Goal: Task Accomplishment & Management: Use online tool/utility

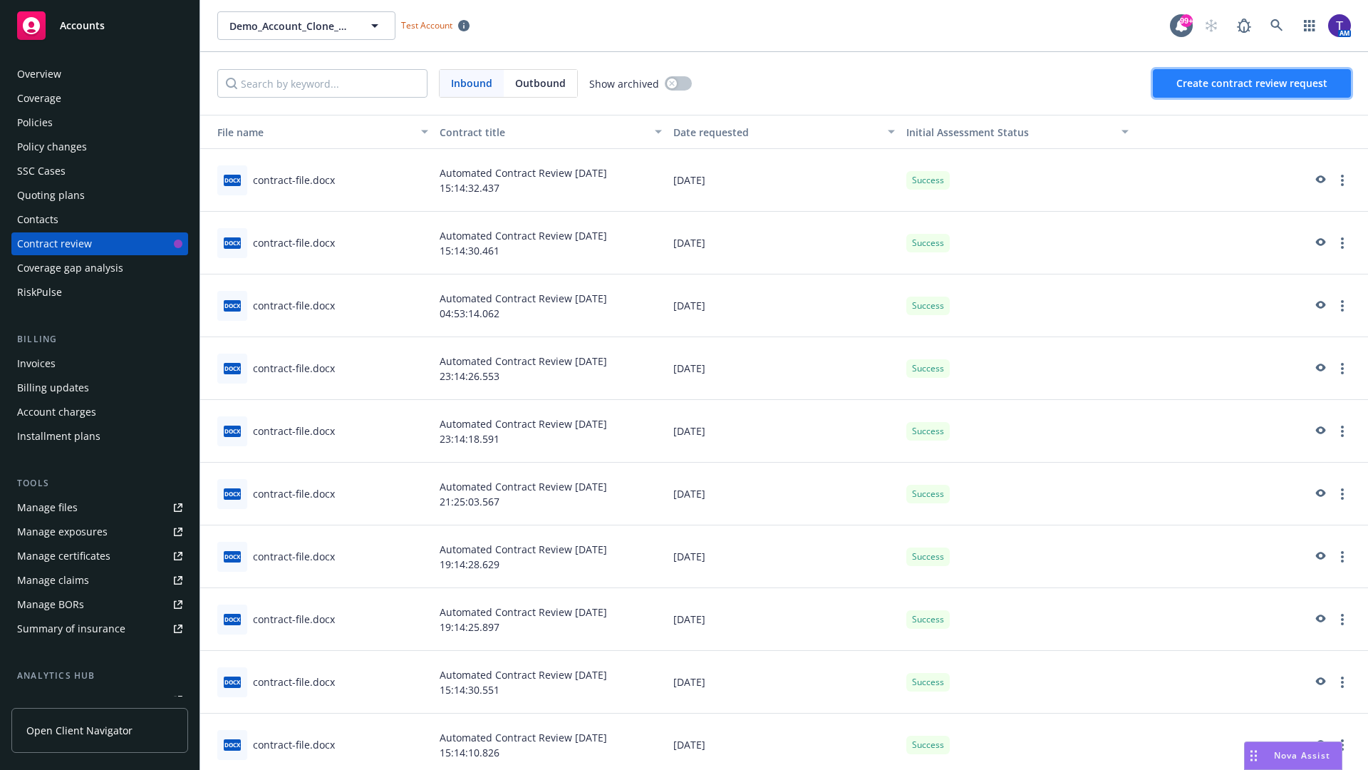
click at [1253, 83] on span "Create contract review request" at bounding box center [1251, 83] width 151 height 14
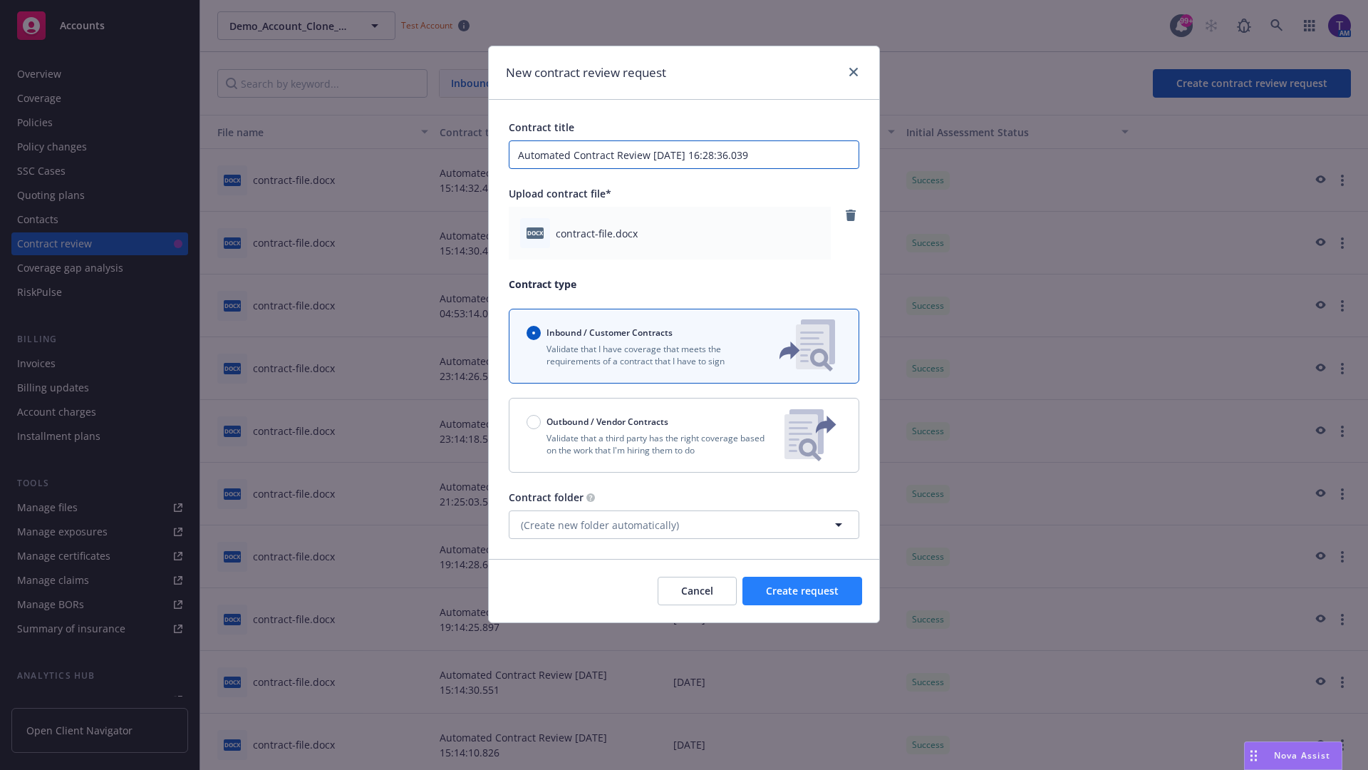
type input "Automated Contract Review [DATE] 16:28:36.039"
click at [802, 591] on span "Create request" at bounding box center [802, 591] width 73 height 14
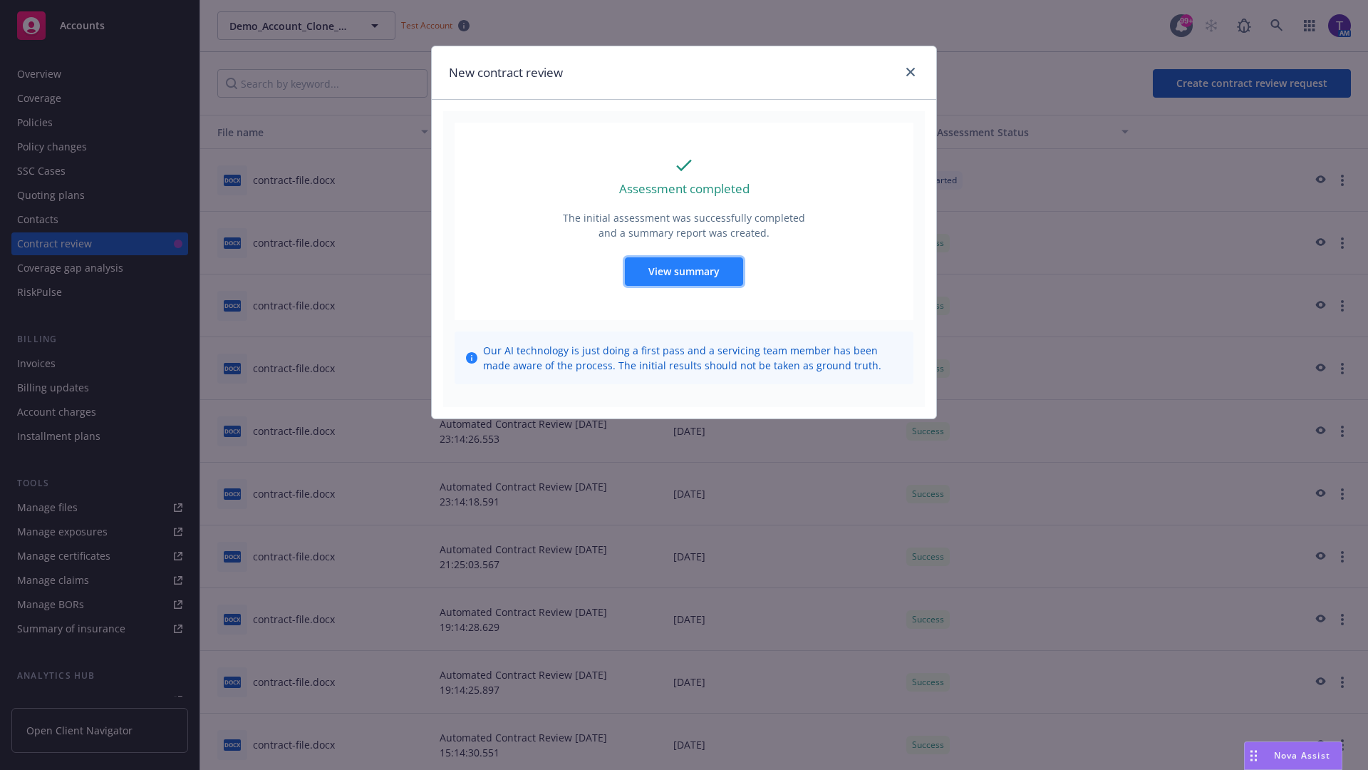
click at [683, 271] on span "View summary" at bounding box center [683, 271] width 71 height 14
